Goal: Find specific page/section: Find specific page/section

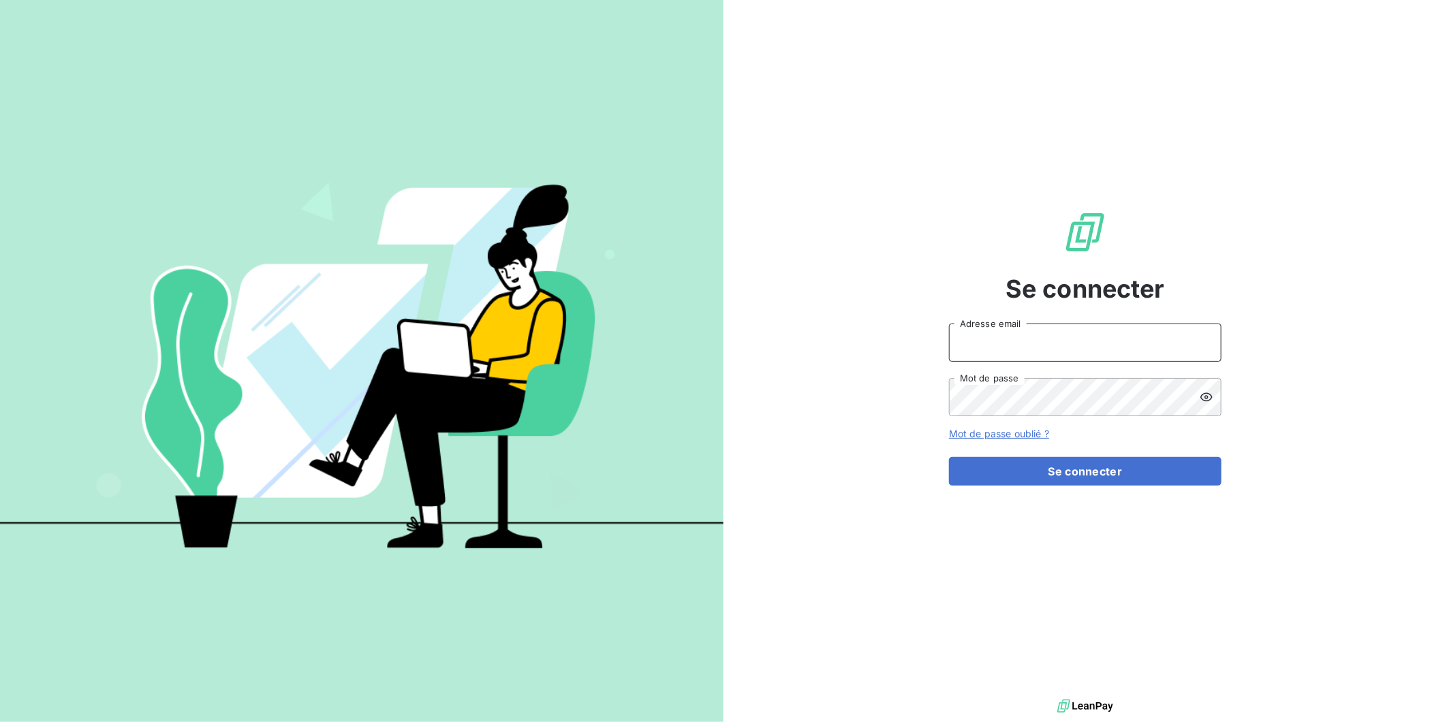
click at [1047, 350] on input "Adresse email" at bounding box center [1085, 343] width 273 height 38
click at [1014, 338] on input "Adresse email" at bounding box center [1085, 343] width 273 height 38
type input "[PERSON_NAME][EMAIL_ADDRESS][DOMAIN_NAME]"
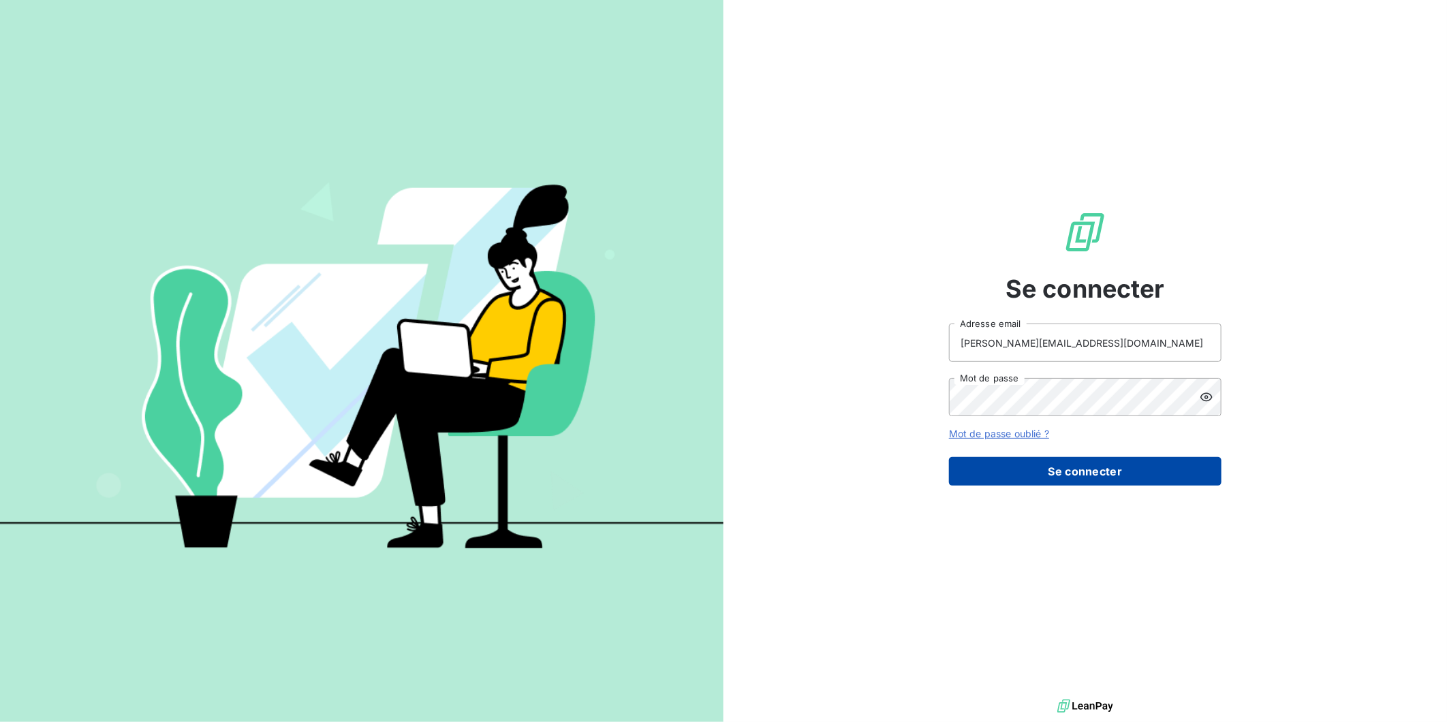
click at [1026, 474] on button "Se connecter" at bounding box center [1085, 471] width 273 height 29
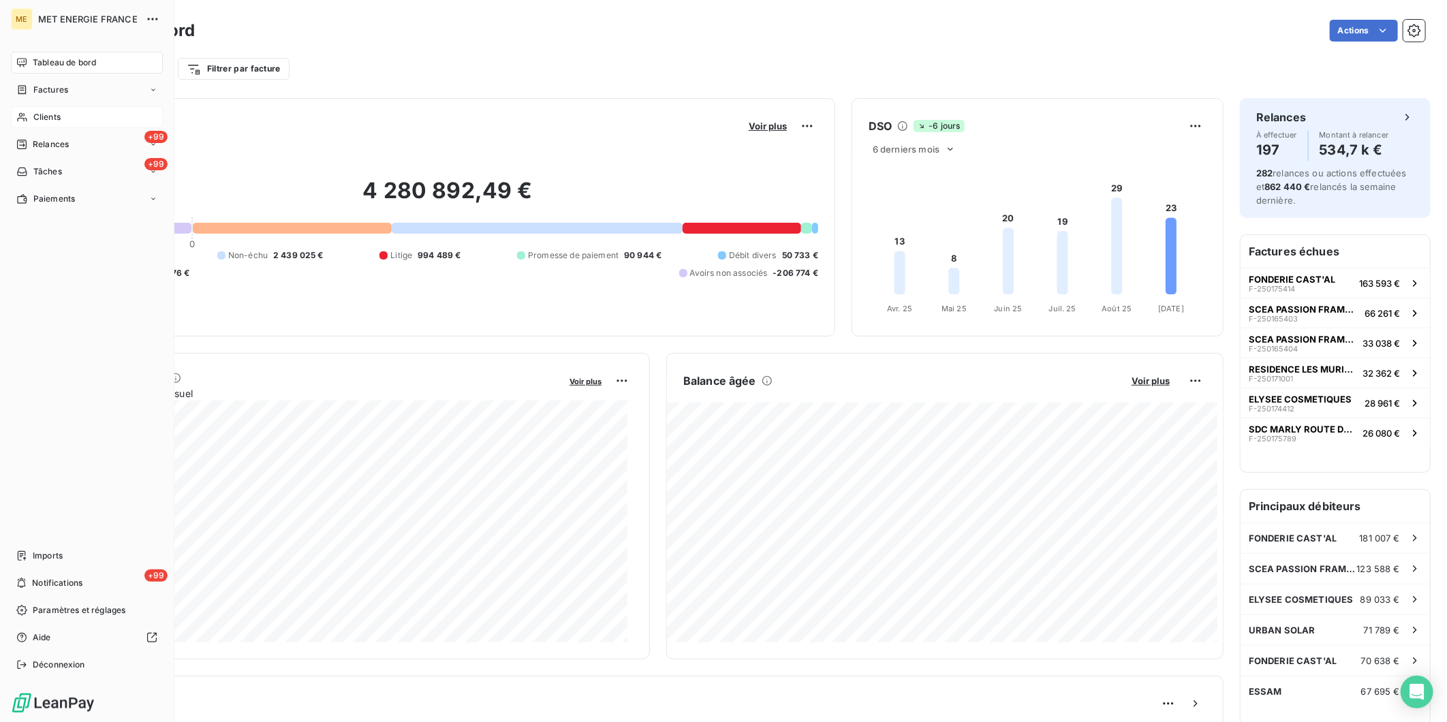
click at [46, 126] on div "Clients" at bounding box center [87, 117] width 152 height 22
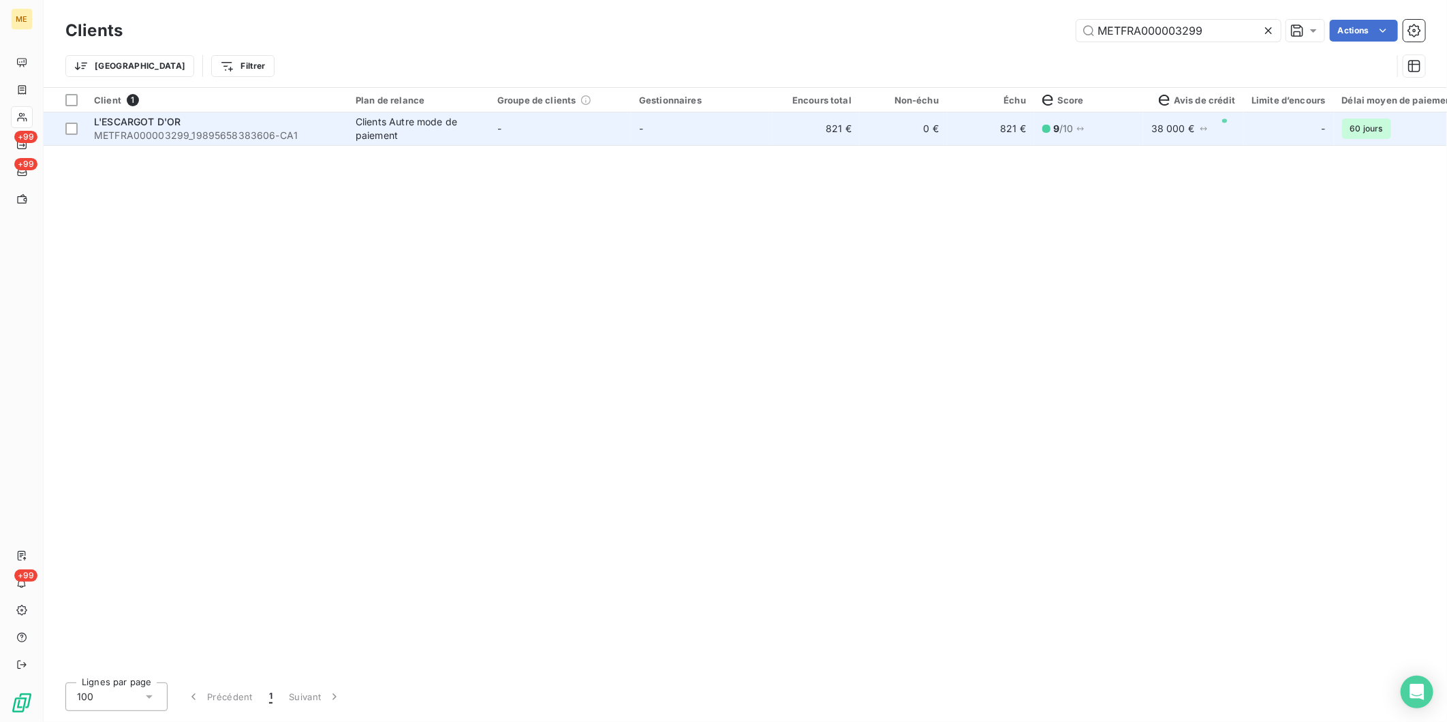
type input "METFRA000003299"
click at [271, 140] on span "METFRA000003299_19895658383606-CA1" at bounding box center [216, 136] width 245 height 14
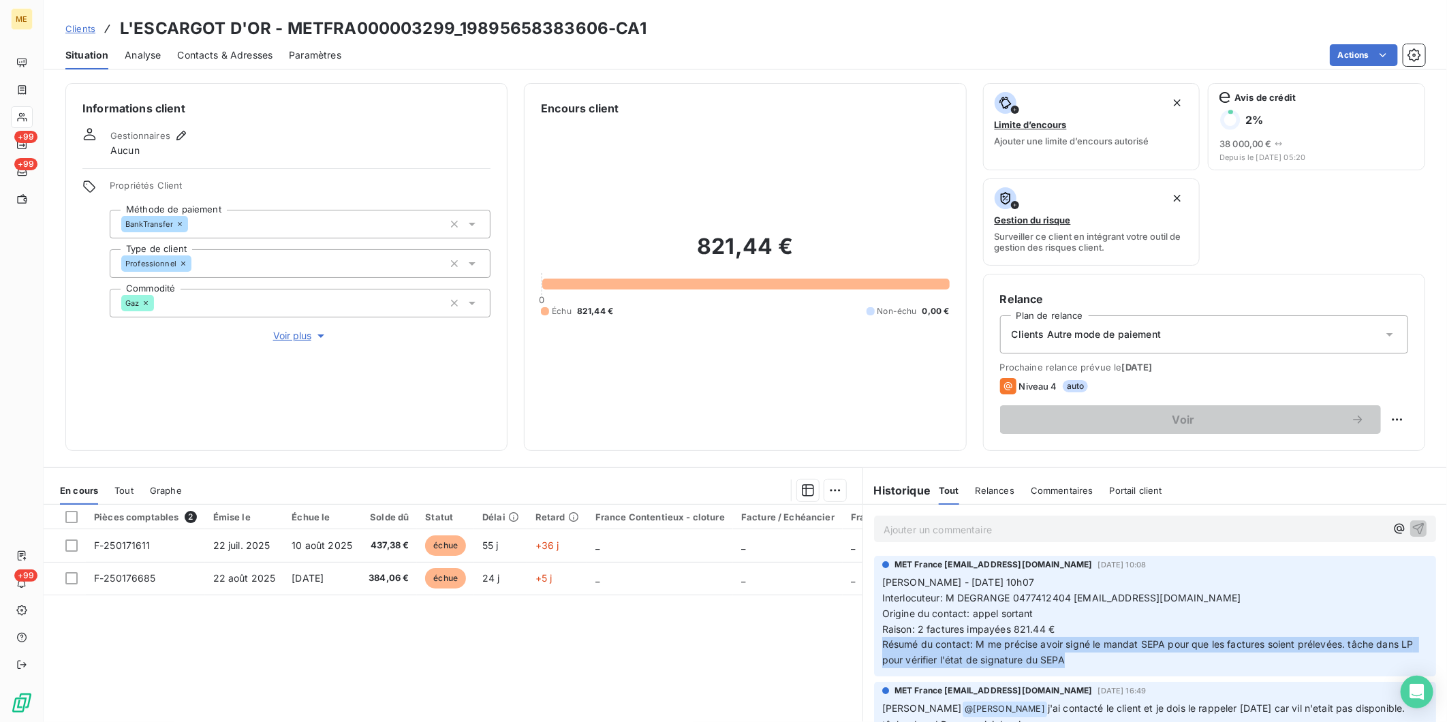
drag, startPoint x: 1080, startPoint y: 664, endPoint x: 876, endPoint y: 643, distance: 204.9
click at [883, 643] on p "[PERSON_NAME] - [DATE] 10h07 Interlocuteur: M DEGRANGE 0477412404 [EMAIL_ADDRES…" at bounding box center [1156, 621] width 546 height 93
drag, startPoint x: 876, startPoint y: 643, endPoint x: 1009, endPoint y: 645, distance: 132.9
click at [1009, 645] on span "Résumé du contact: M me précise avoir signé le mandat SEPA pour que les facture…" at bounding box center [1150, 652] width 534 height 27
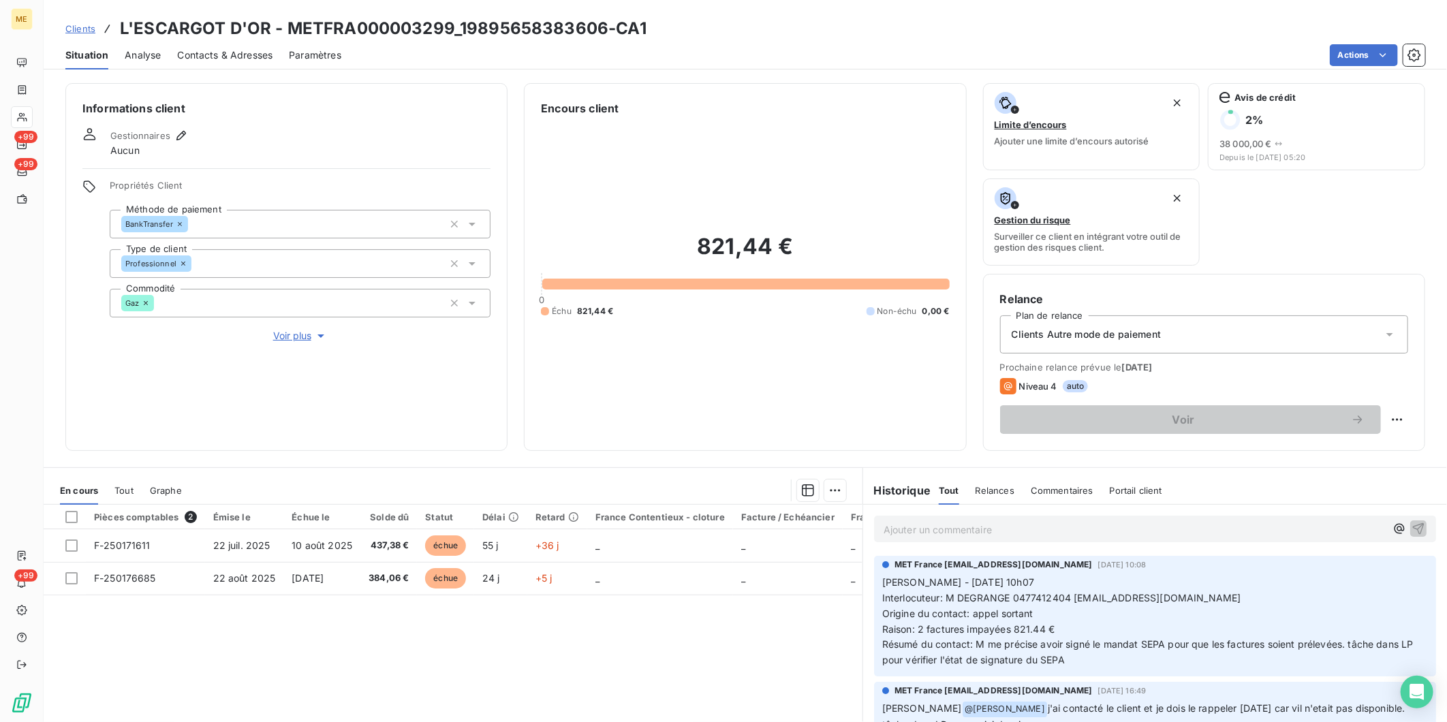
click at [1028, 527] on p "Ajouter un commentaire ﻿" at bounding box center [1135, 529] width 502 height 17
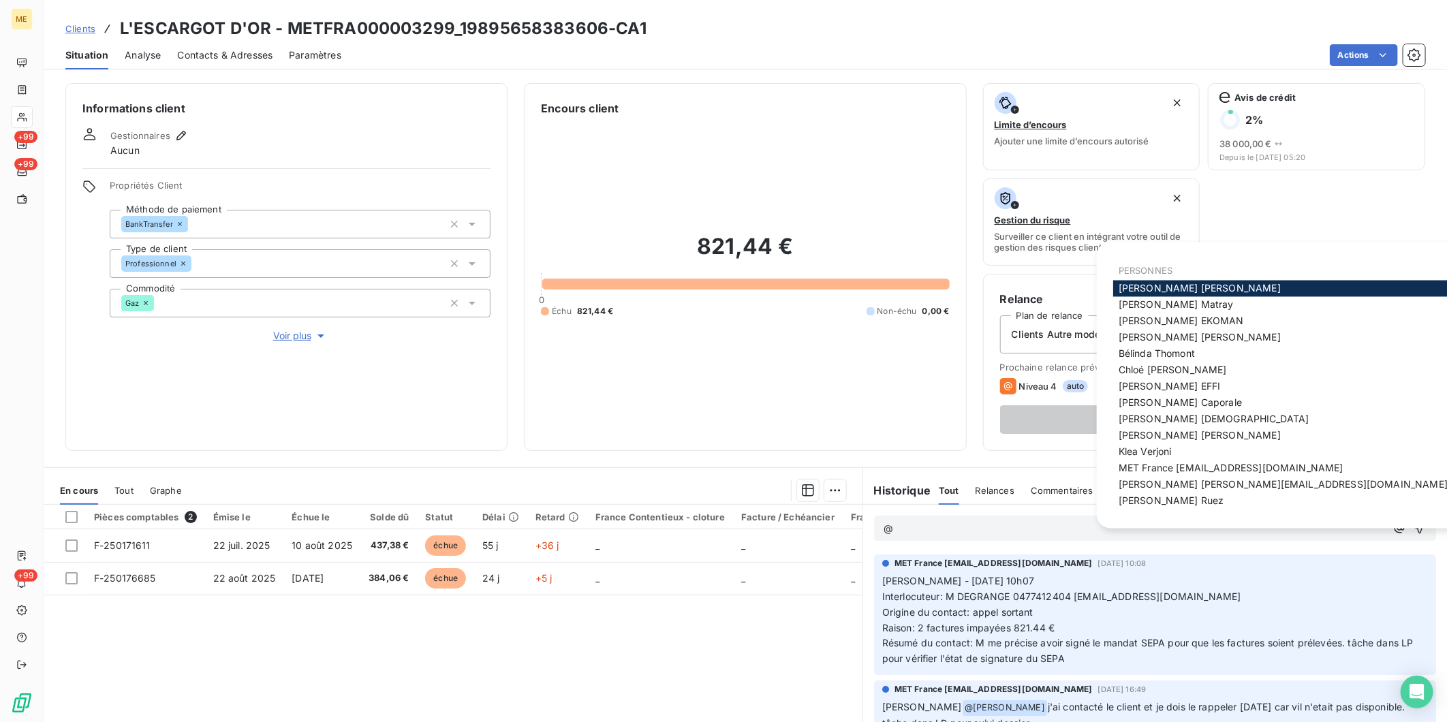
click at [1207, 461] on div "MET France [EMAIL_ADDRESS][DOMAIN_NAME]" at bounding box center [1284, 469] width 340 height 16
click at [1205, 466] on span "MET France [EMAIL_ADDRESS][DOMAIN_NAME]" at bounding box center [1231, 469] width 225 height 12
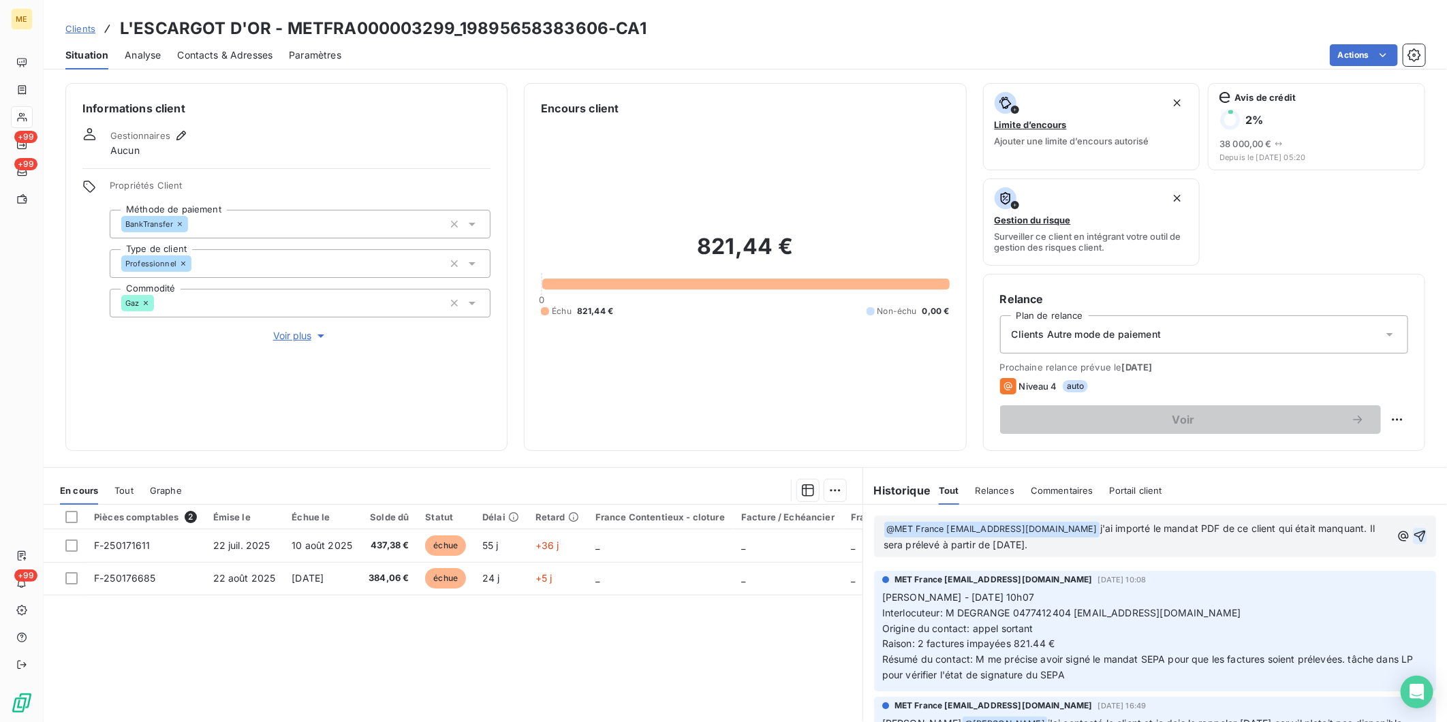
click at [1415, 534] on icon "button" at bounding box center [1421, 537] width 12 height 12
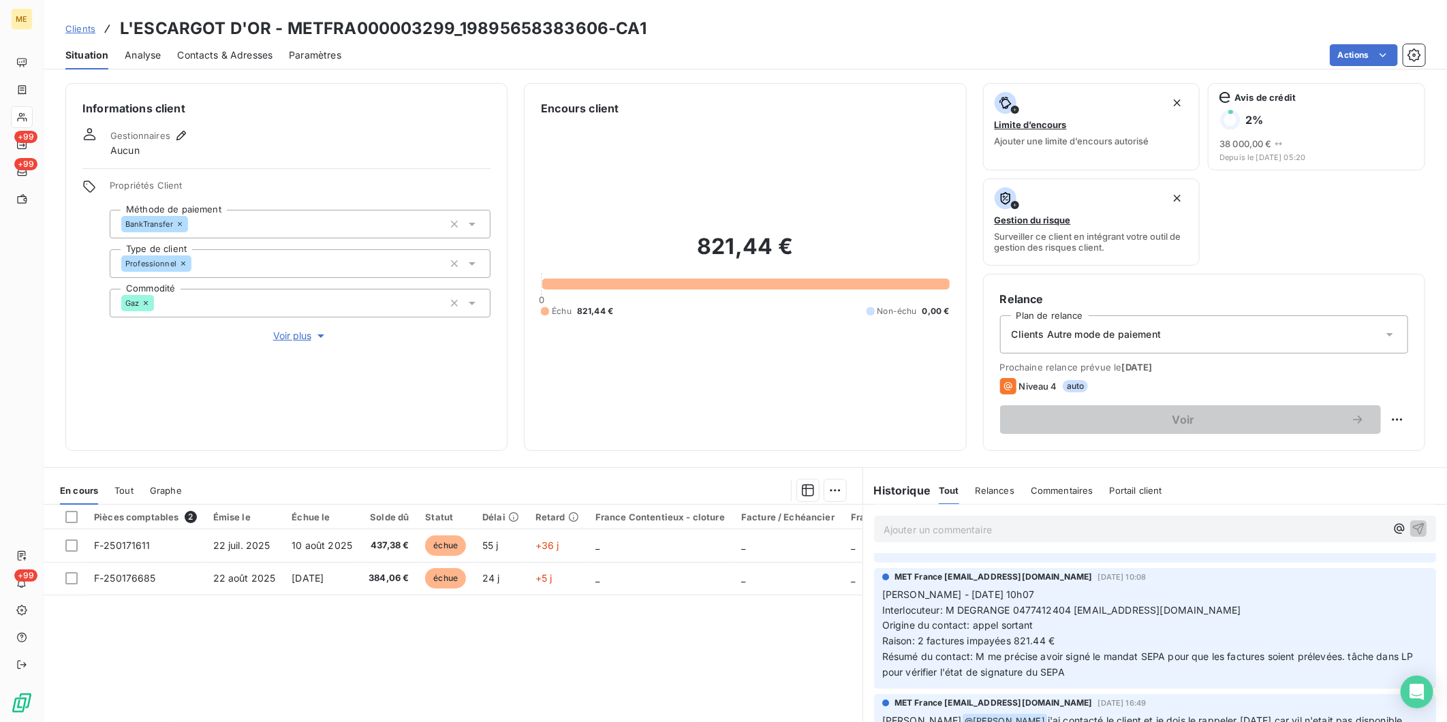
scroll to position [76, 0]
